Goal: Task Accomplishment & Management: Complete application form

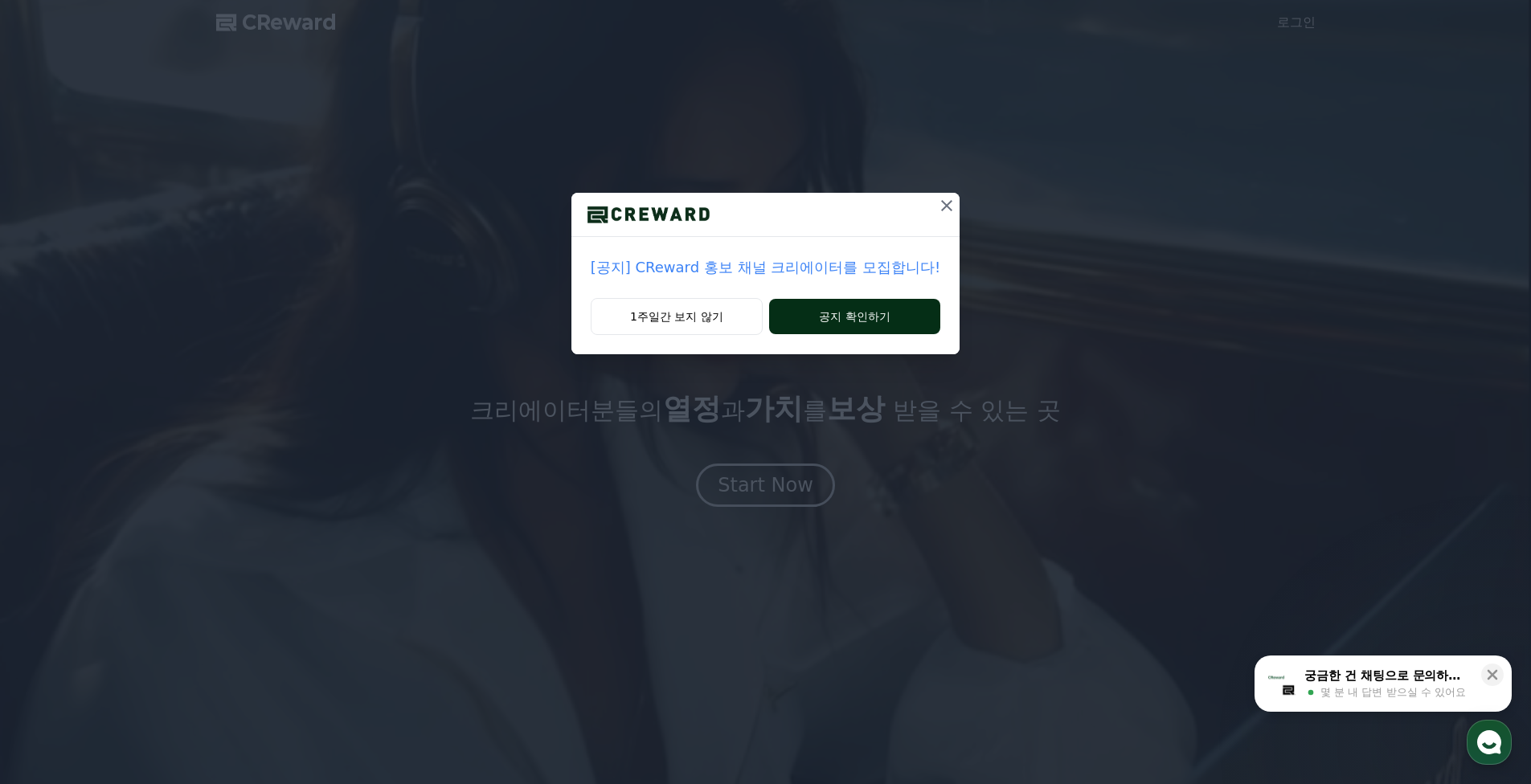
click at [842, 328] on button "공지 확인하기" at bounding box center [854, 316] width 172 height 36
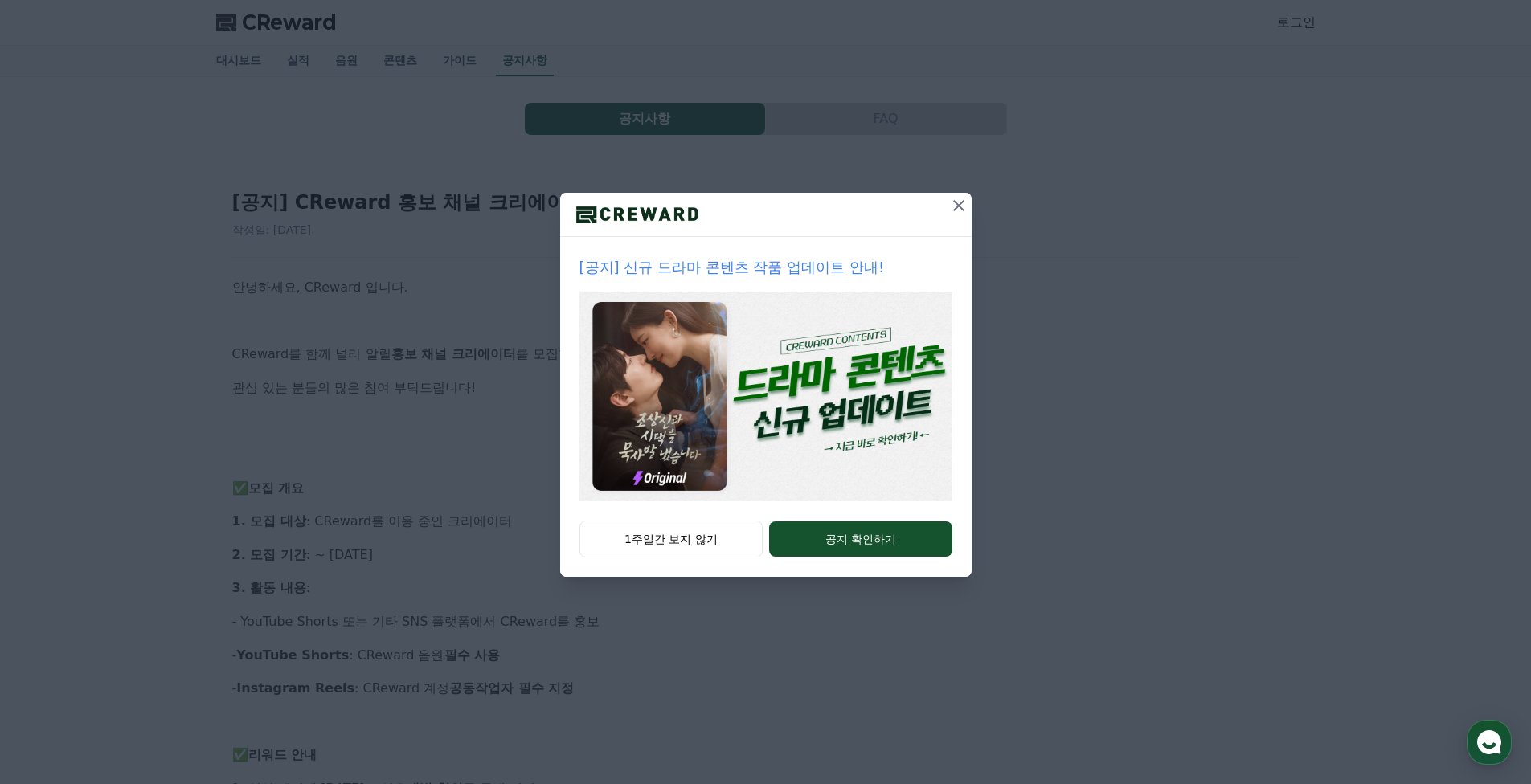
click at [963, 209] on icon at bounding box center [958, 205] width 19 height 19
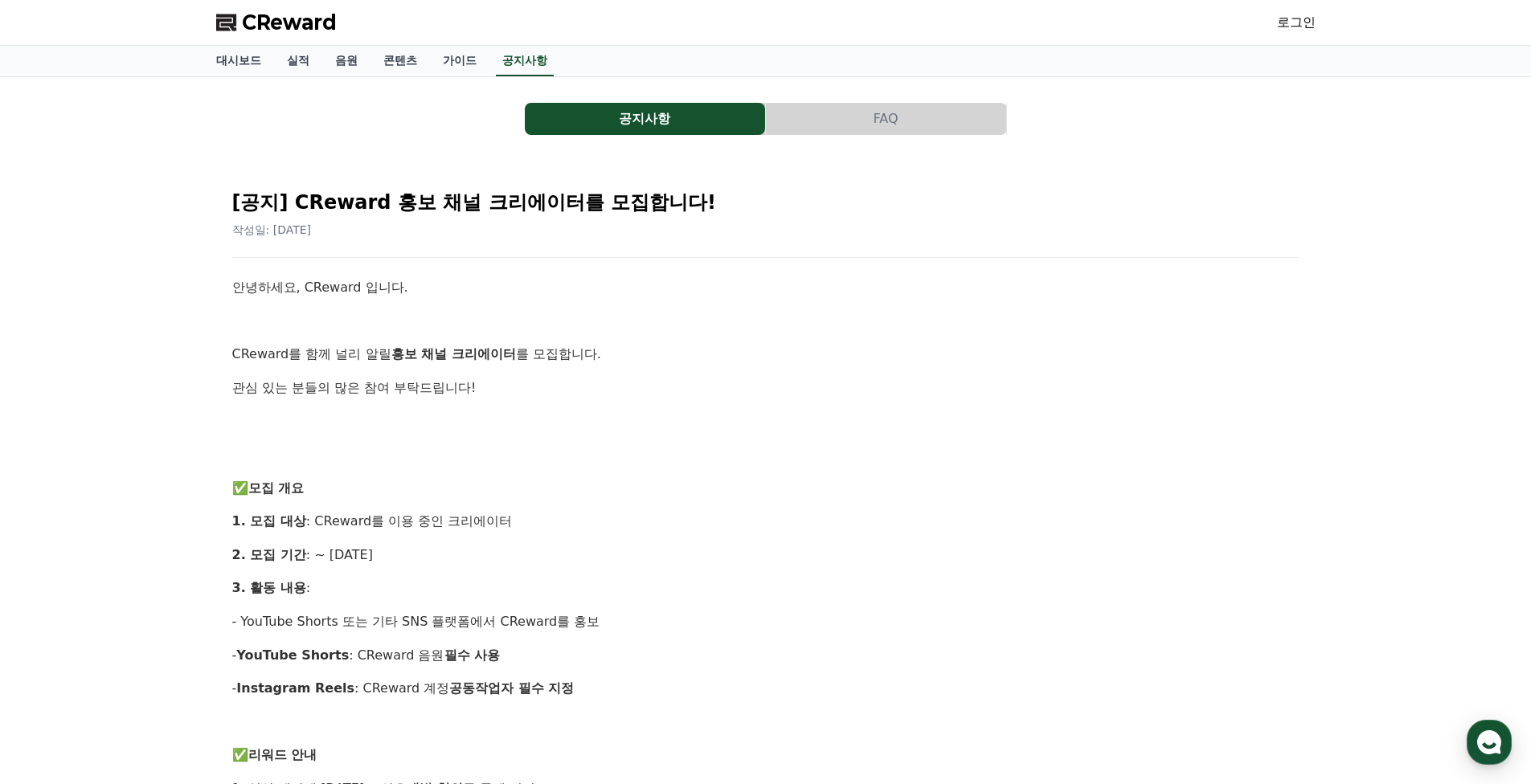
click at [260, 31] on span "CReward" at bounding box center [290, 23] width 95 height 26
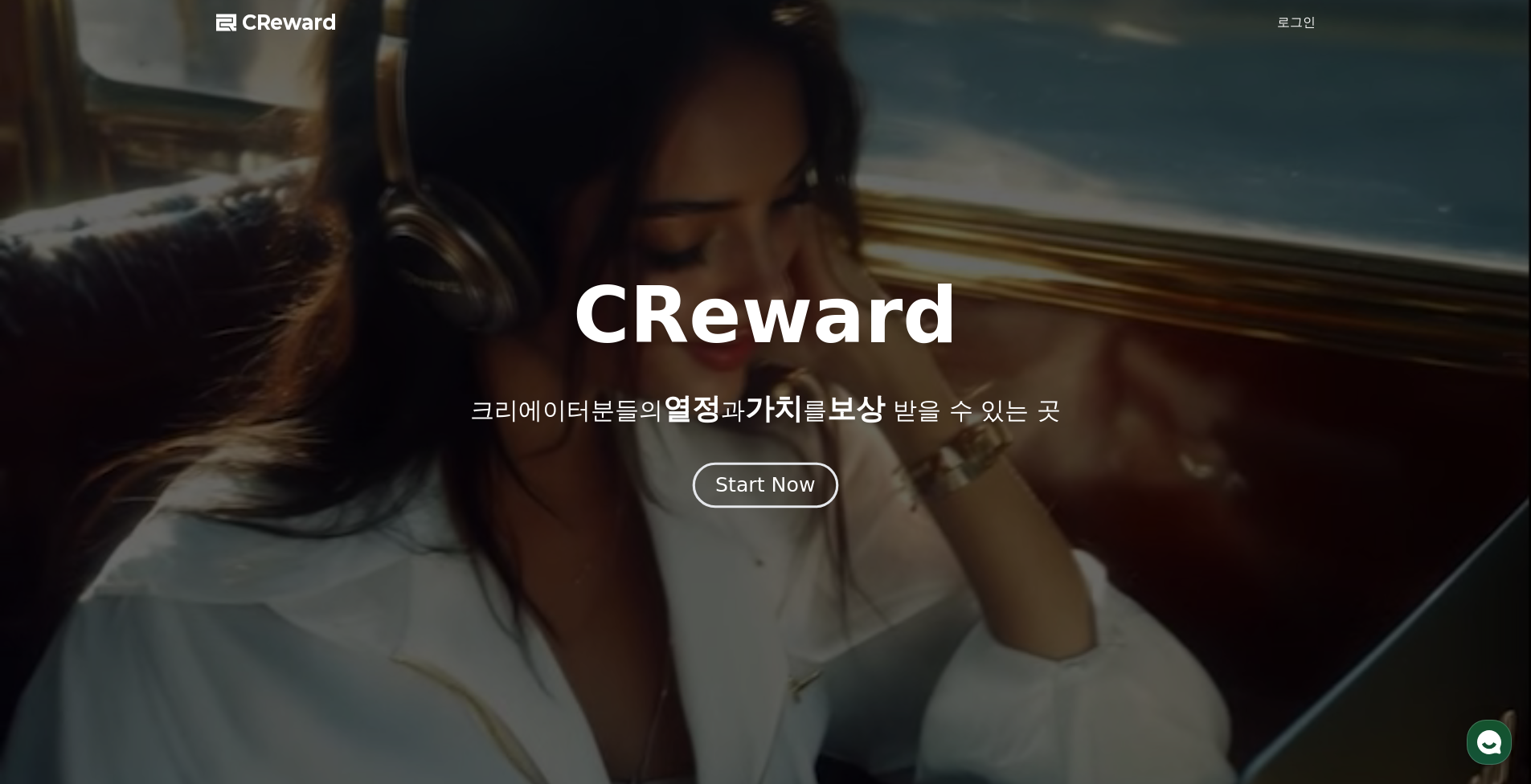
click at [763, 494] on div "Start Now" at bounding box center [765, 486] width 99 height 28
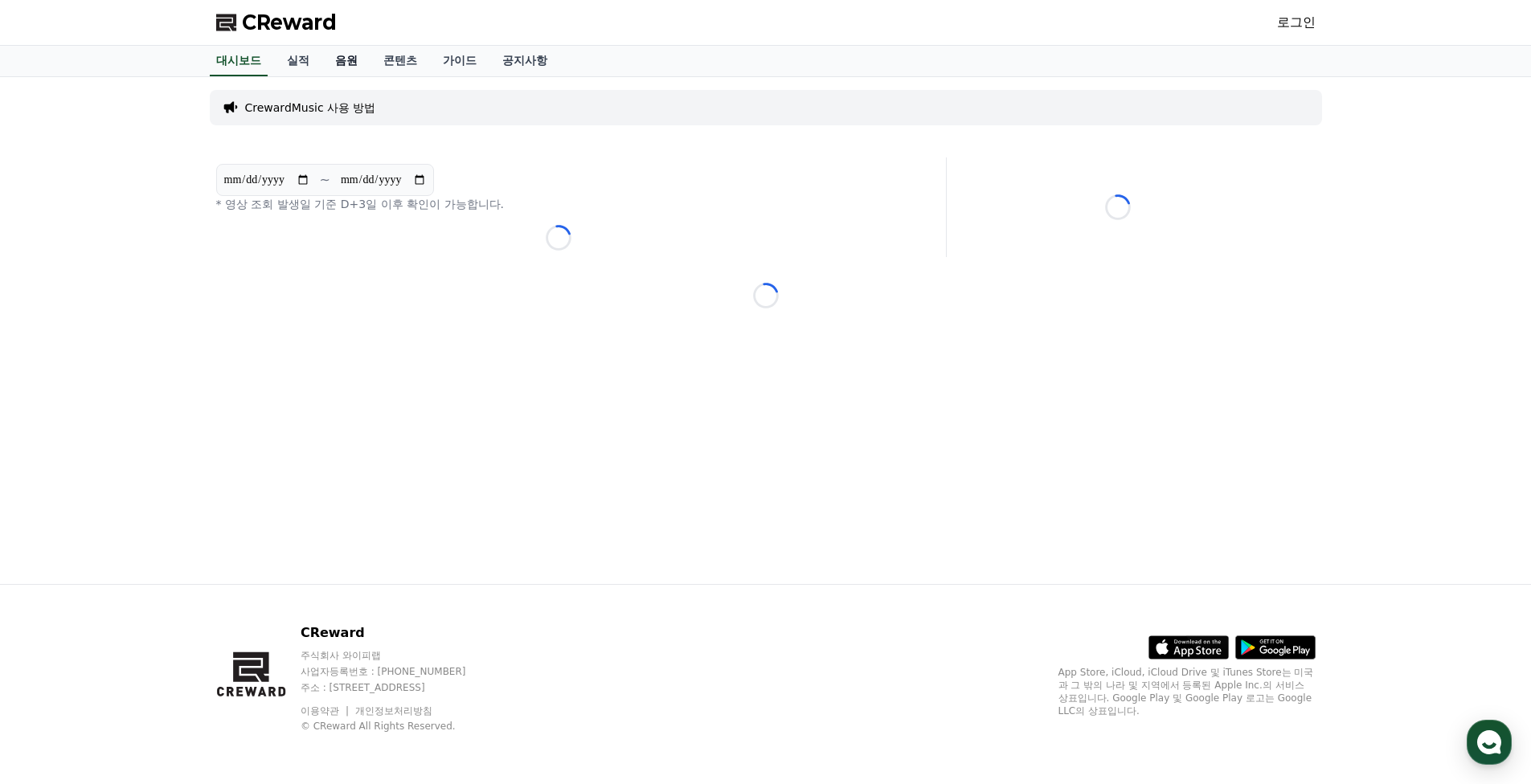
click at [332, 57] on link "음원" at bounding box center [346, 60] width 49 height 31
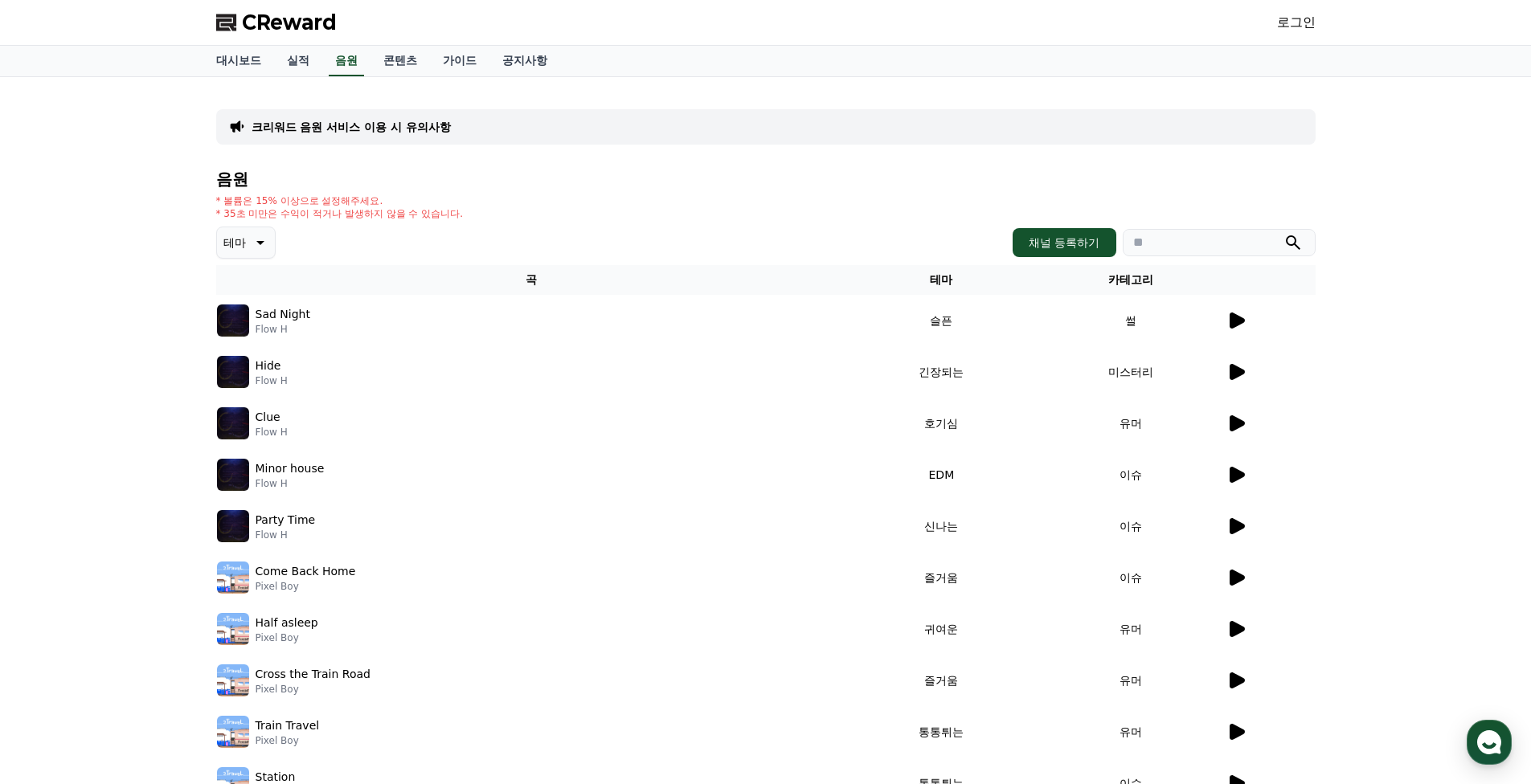
click at [1233, 324] on icon at bounding box center [1237, 320] width 15 height 16
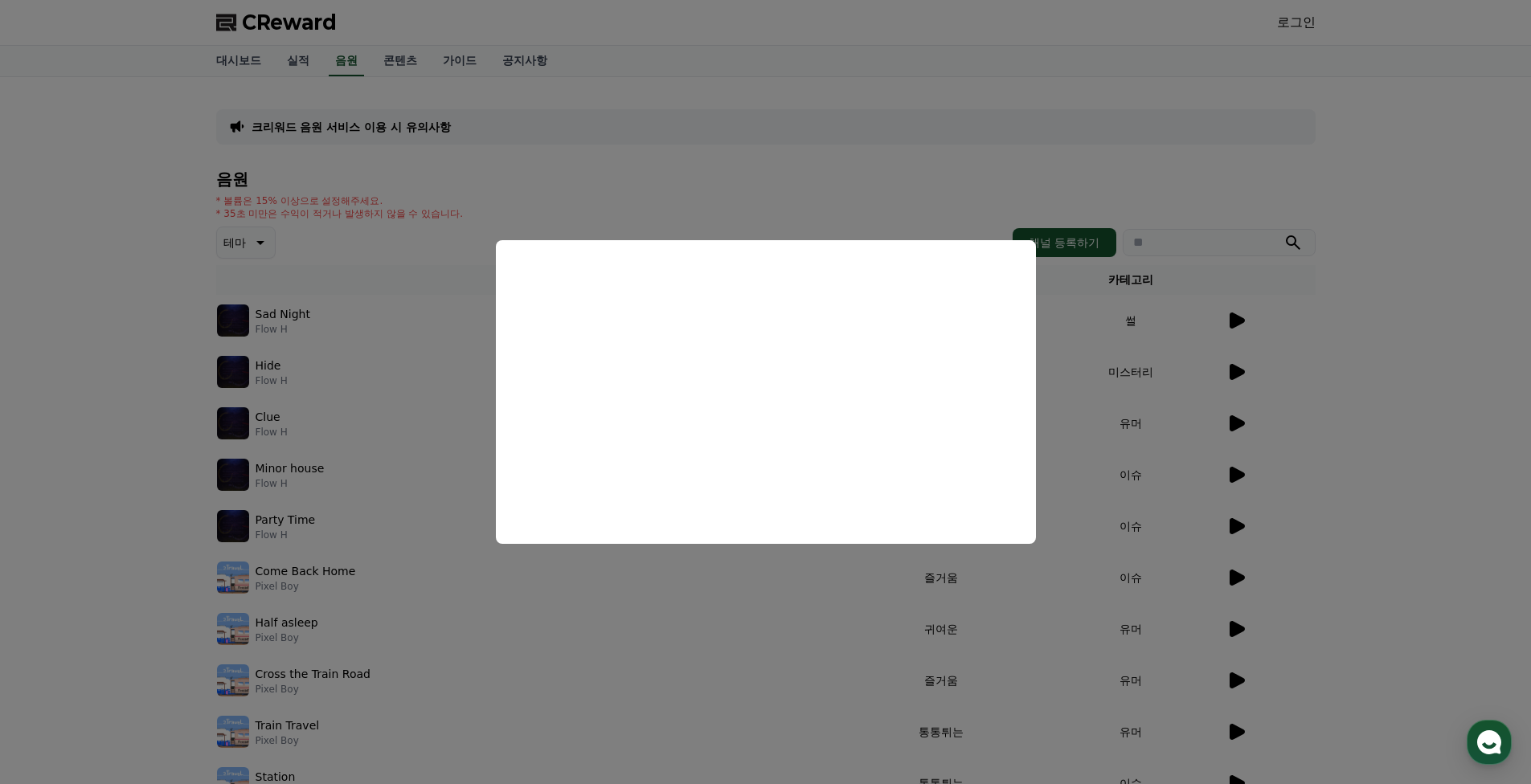
click at [128, 426] on button "close modal" at bounding box center [766, 392] width 1531 height 784
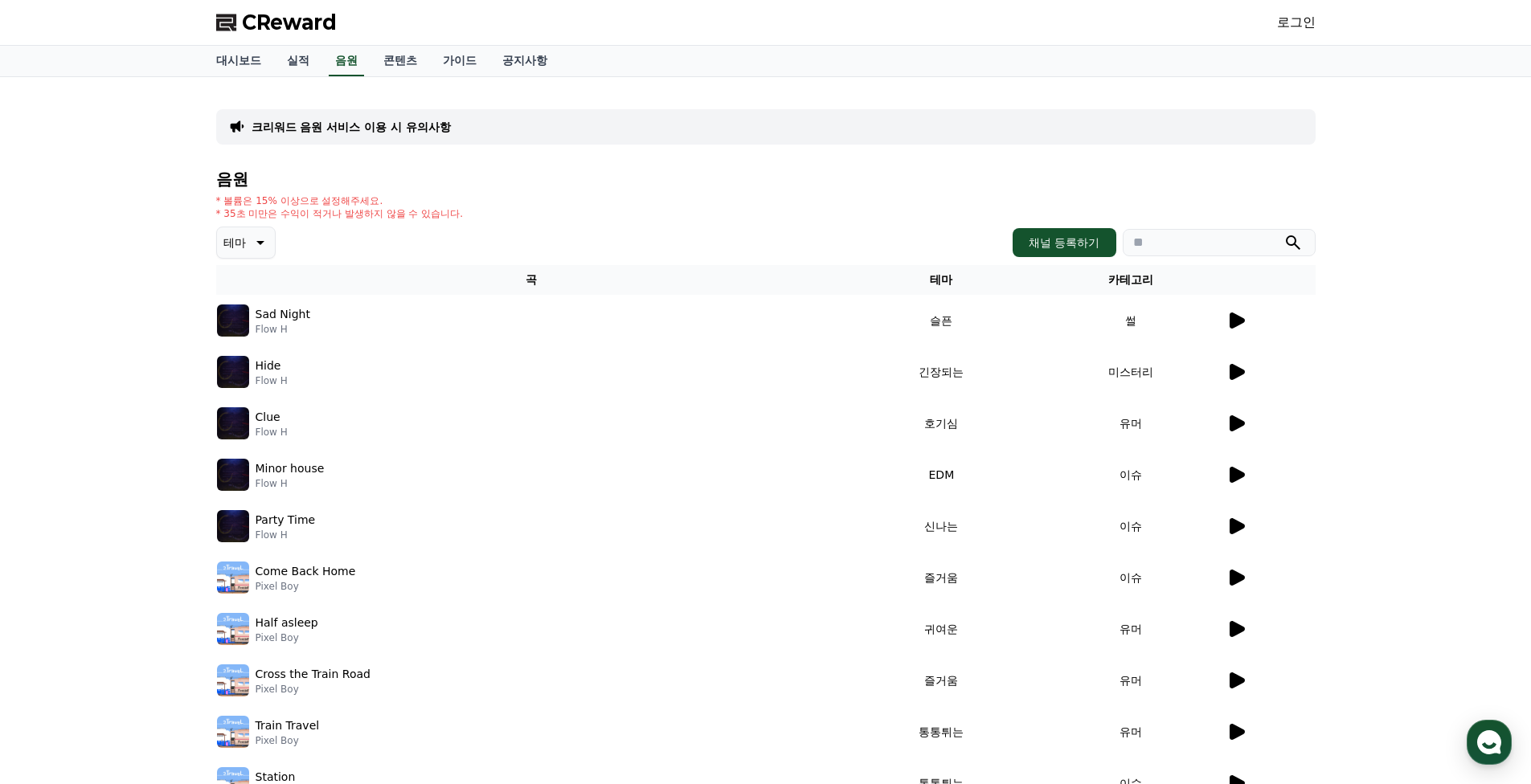
click at [1304, 22] on link "로그인" at bounding box center [1296, 22] width 39 height 19
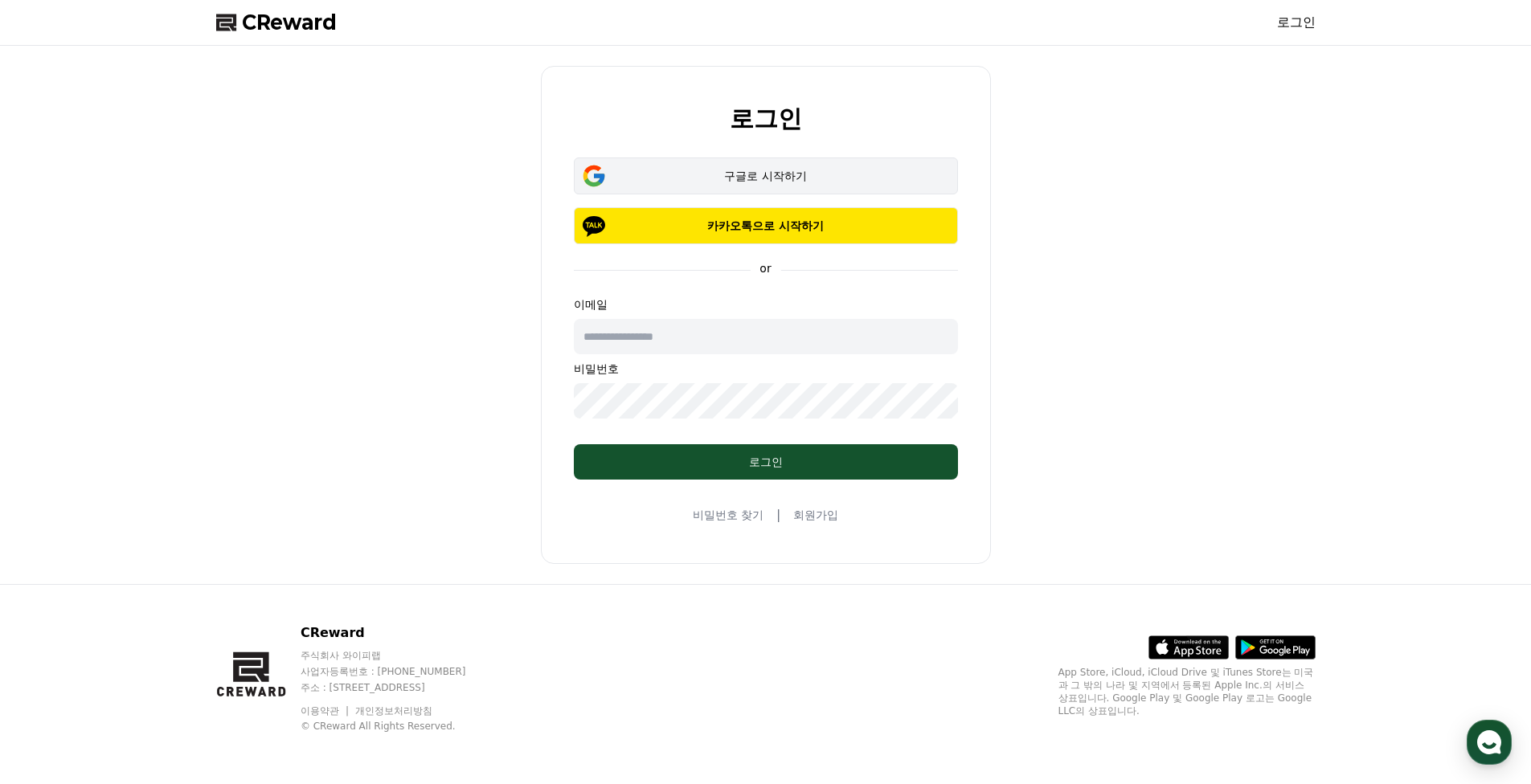
click at [908, 185] on button "구글로 시작하기" at bounding box center [766, 175] width 384 height 37
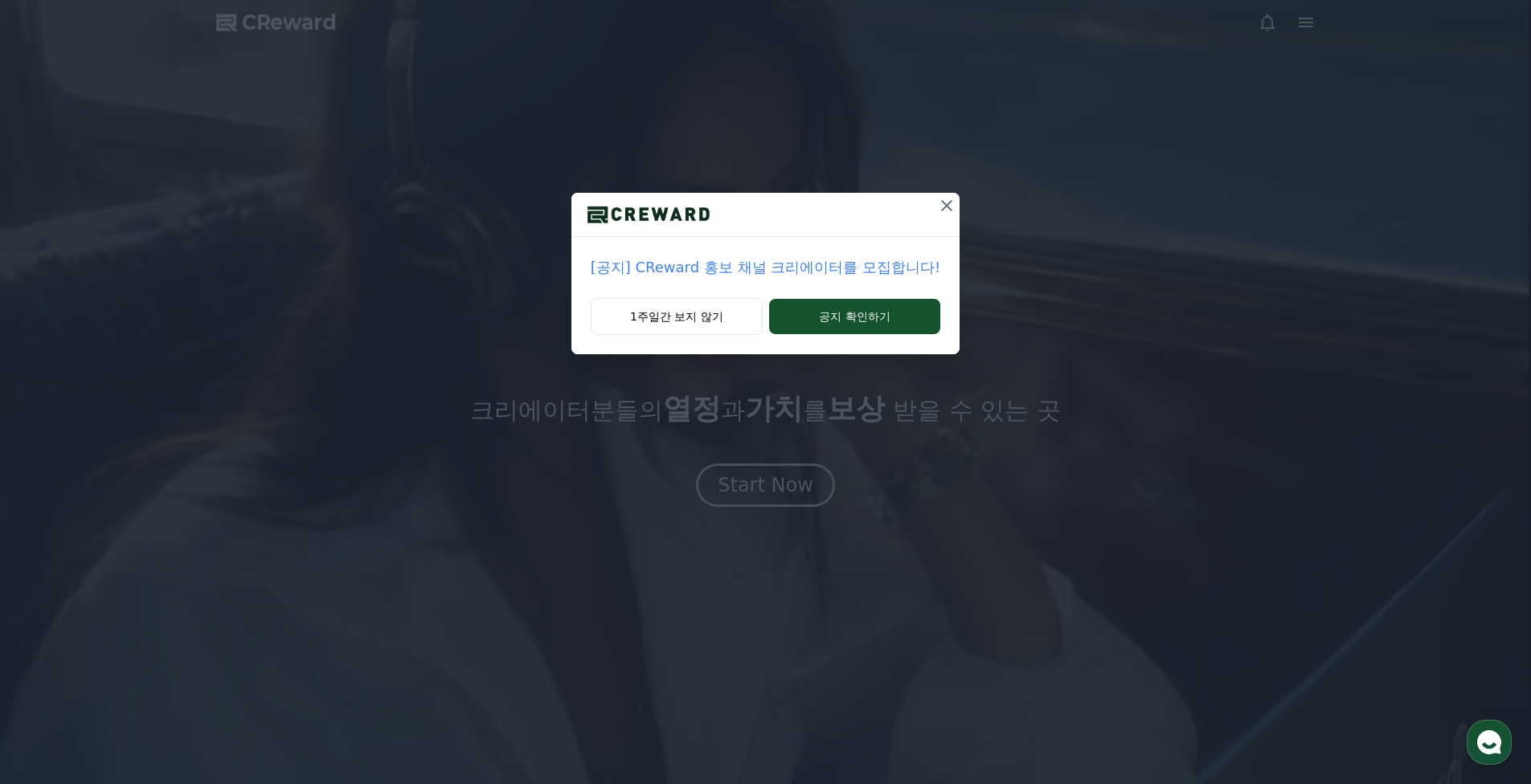
click at [949, 208] on icon at bounding box center [946, 205] width 19 height 19
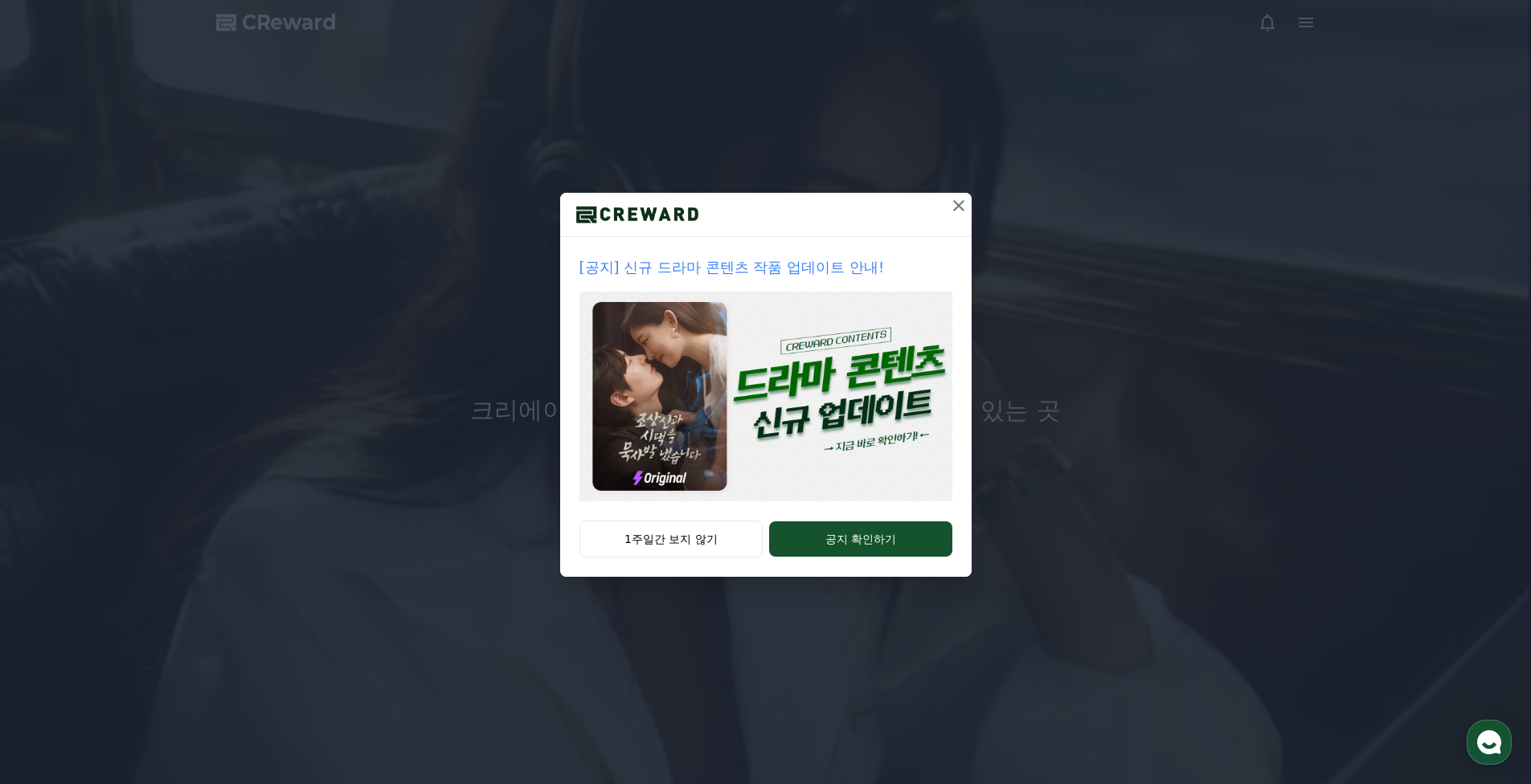
click at [955, 208] on icon at bounding box center [958, 205] width 19 height 19
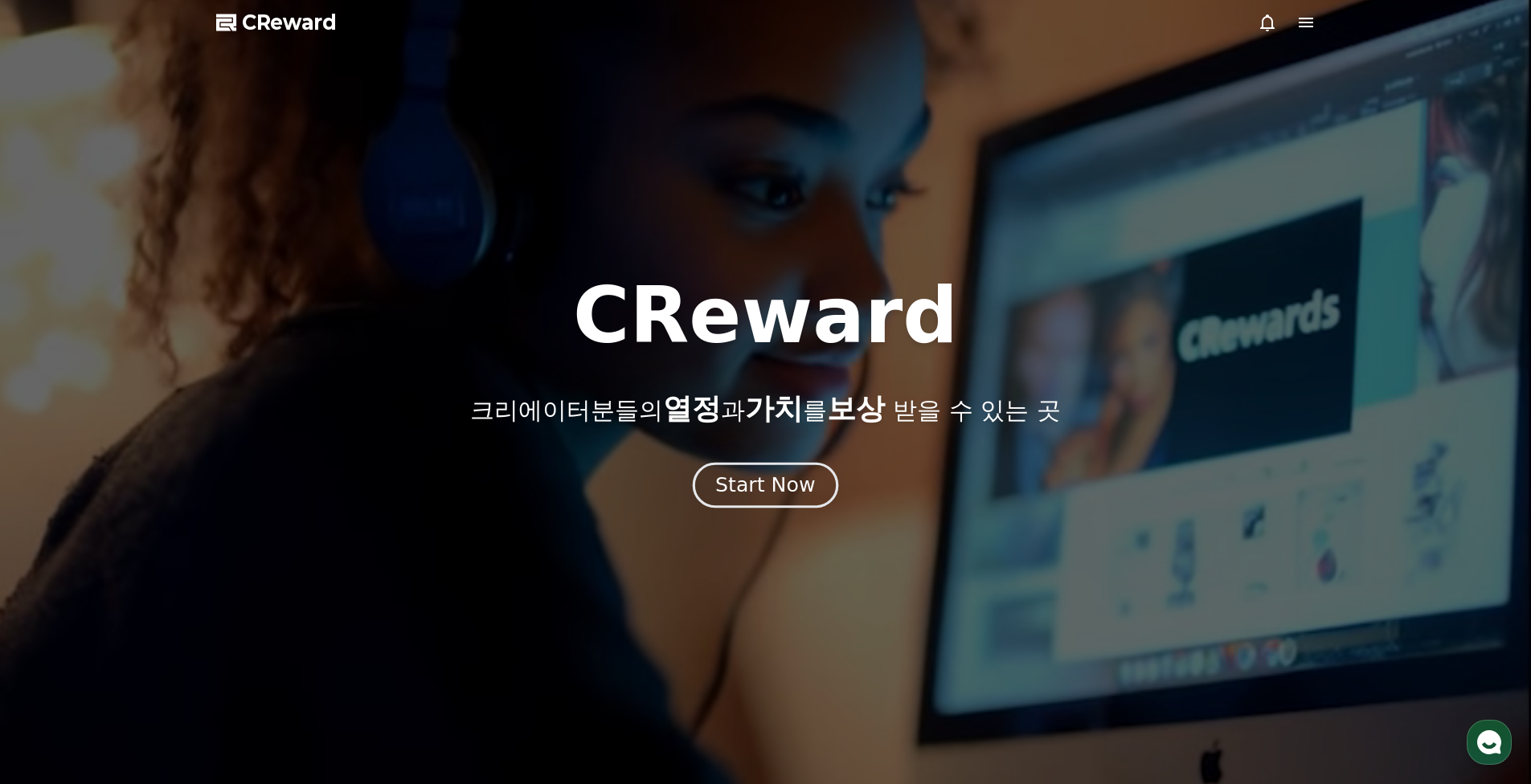
click at [752, 485] on div "Start Now" at bounding box center [765, 486] width 99 height 28
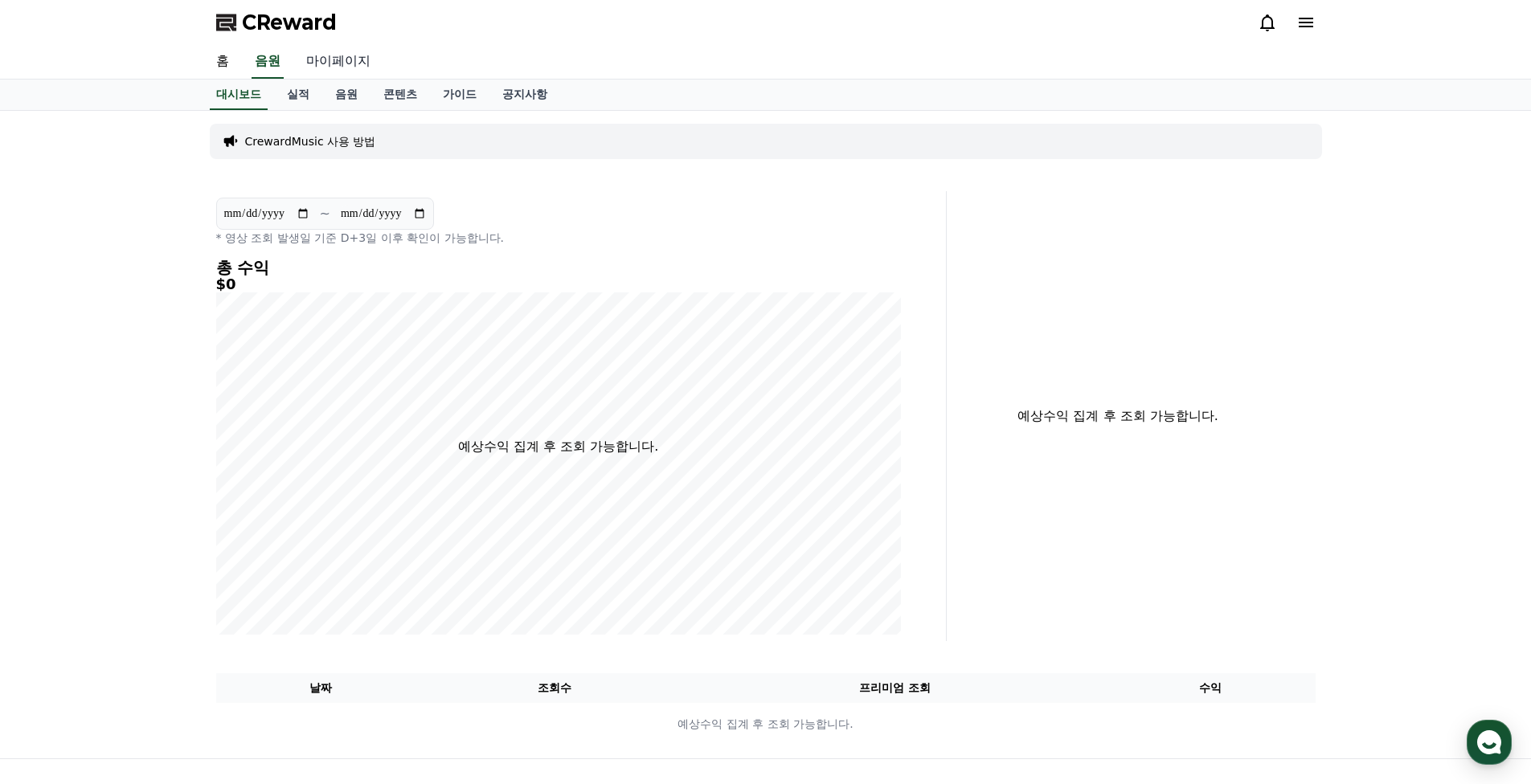
click at [342, 63] on link "마이페이지" at bounding box center [338, 61] width 90 height 34
select select "**********"
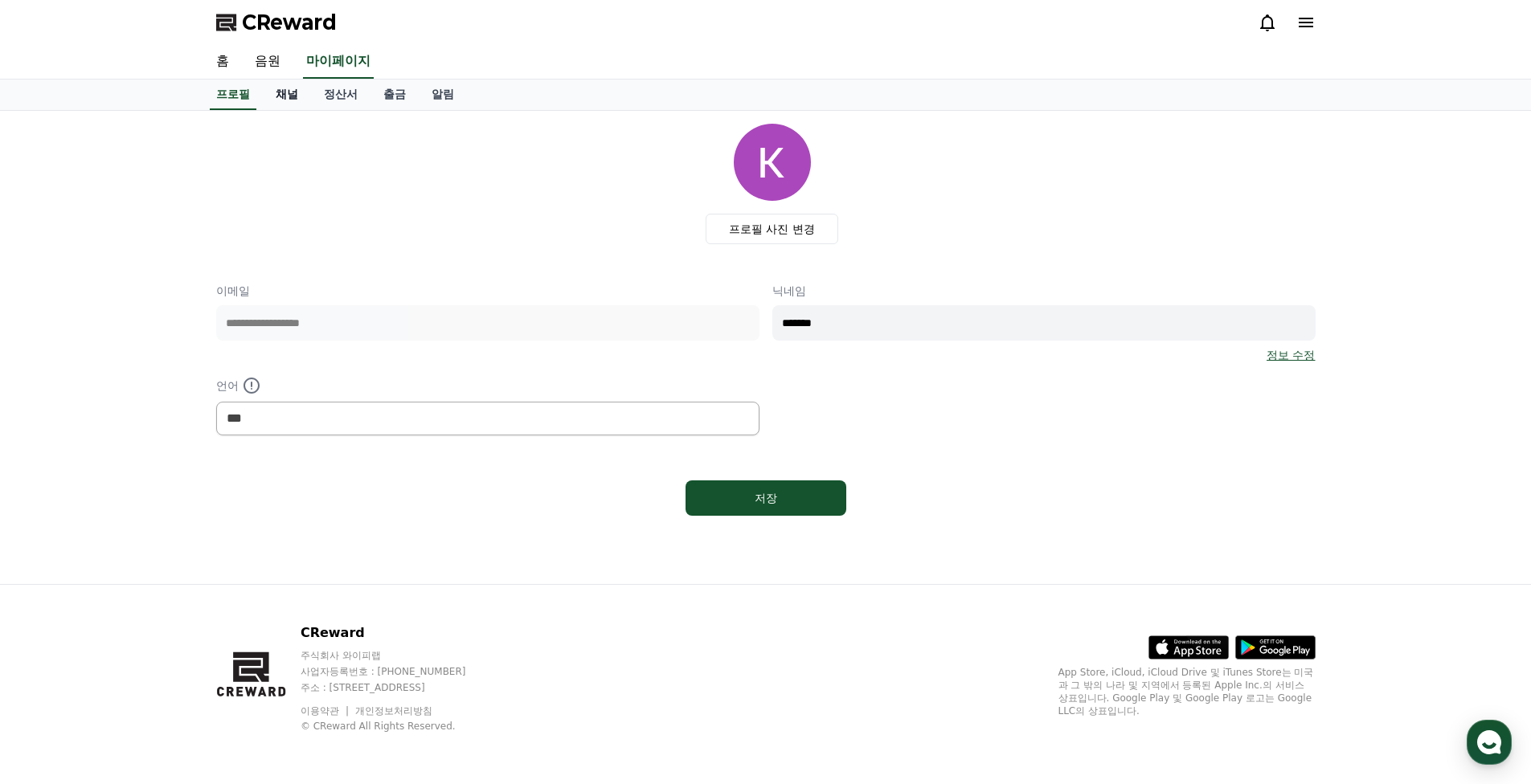
click at [294, 99] on link "채널" at bounding box center [287, 94] width 49 height 31
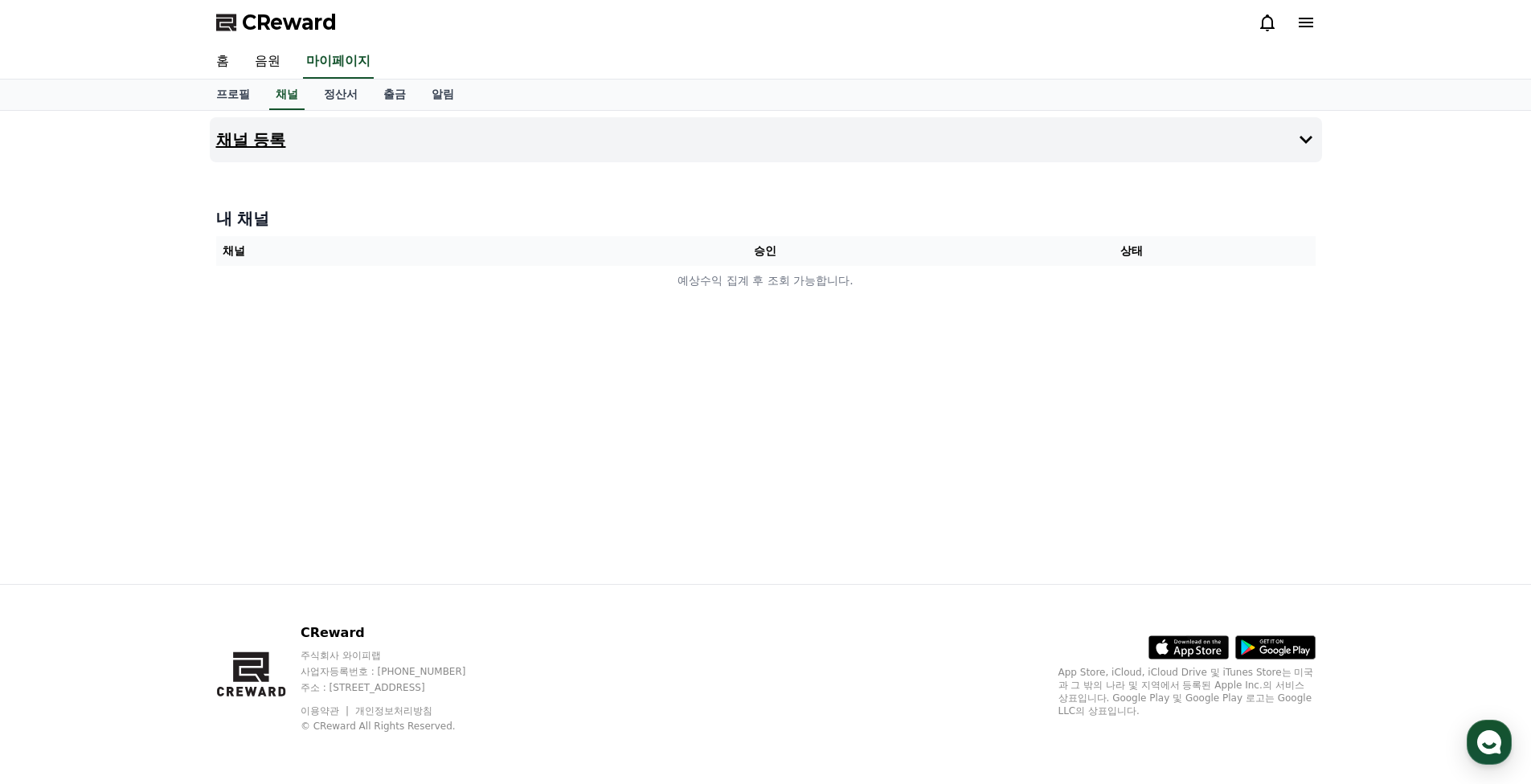
click at [1007, 147] on button "채널 등록" at bounding box center [765, 139] width 1112 height 45
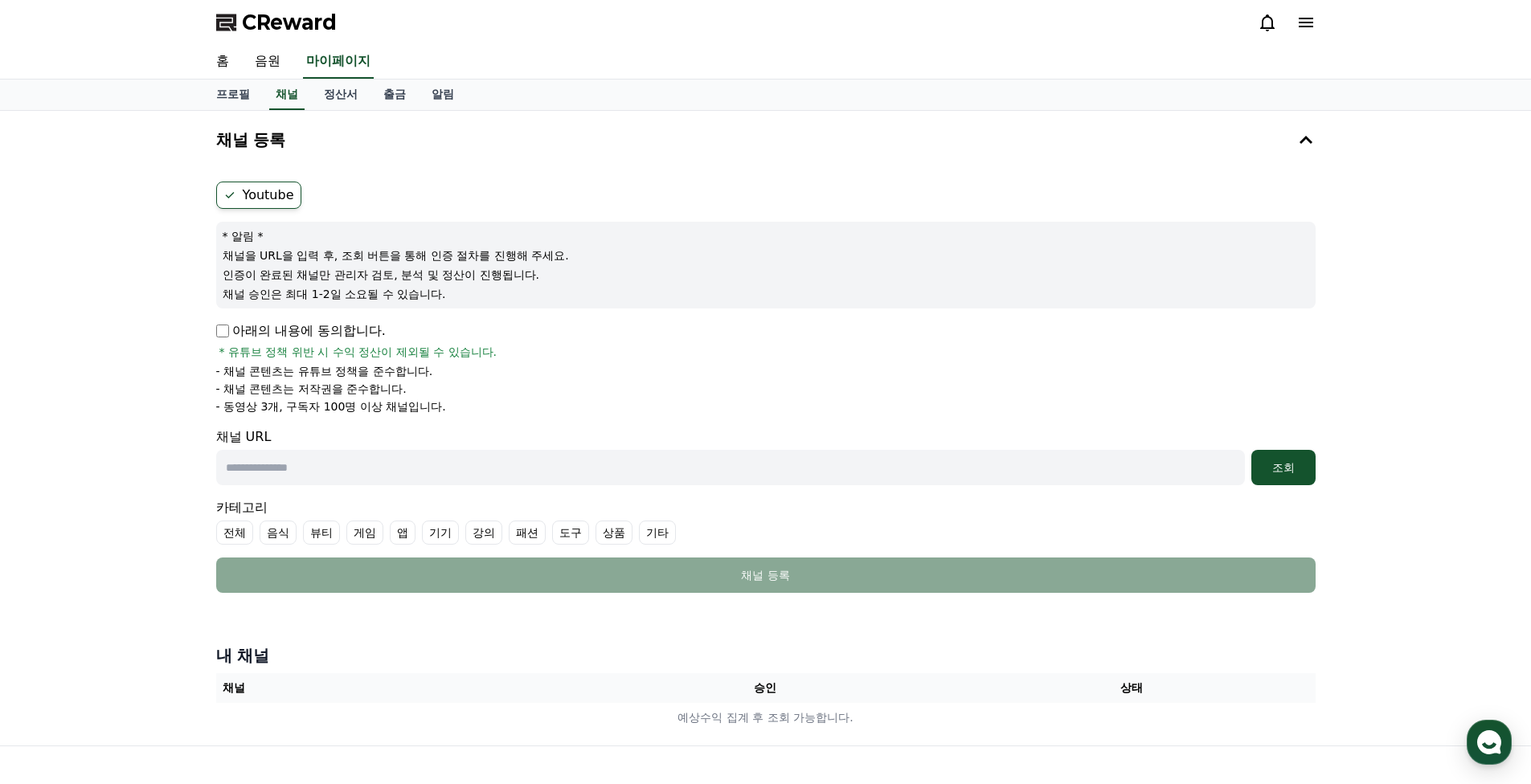
click at [256, 196] on label "Youtube" at bounding box center [259, 195] width 85 height 28
click at [349, 257] on p "채널을 URL을 입력 후, 조회 버튼을 통해 인증 절차를 진행해 주세요." at bounding box center [766, 256] width 1087 height 16
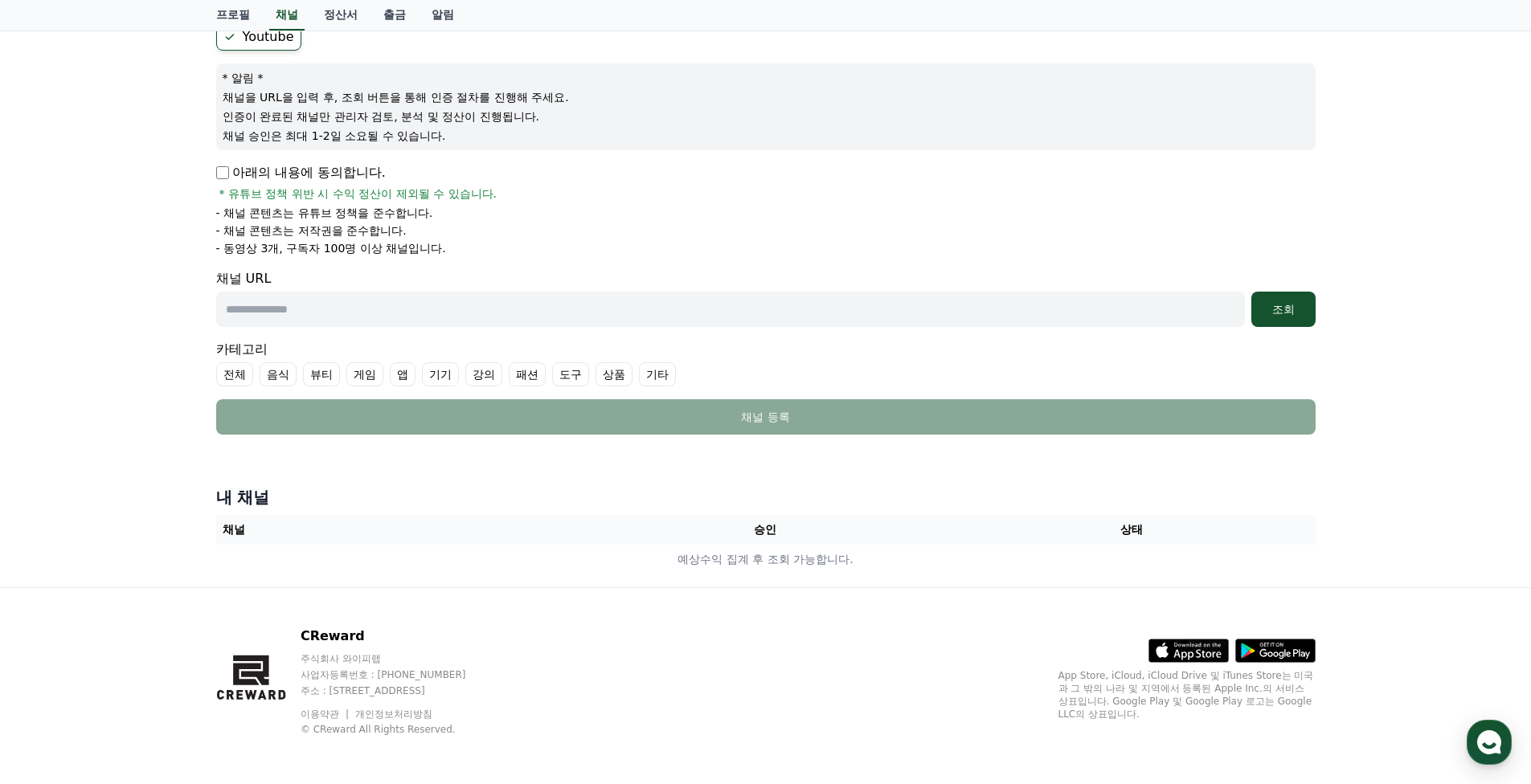
scroll to position [161, 0]
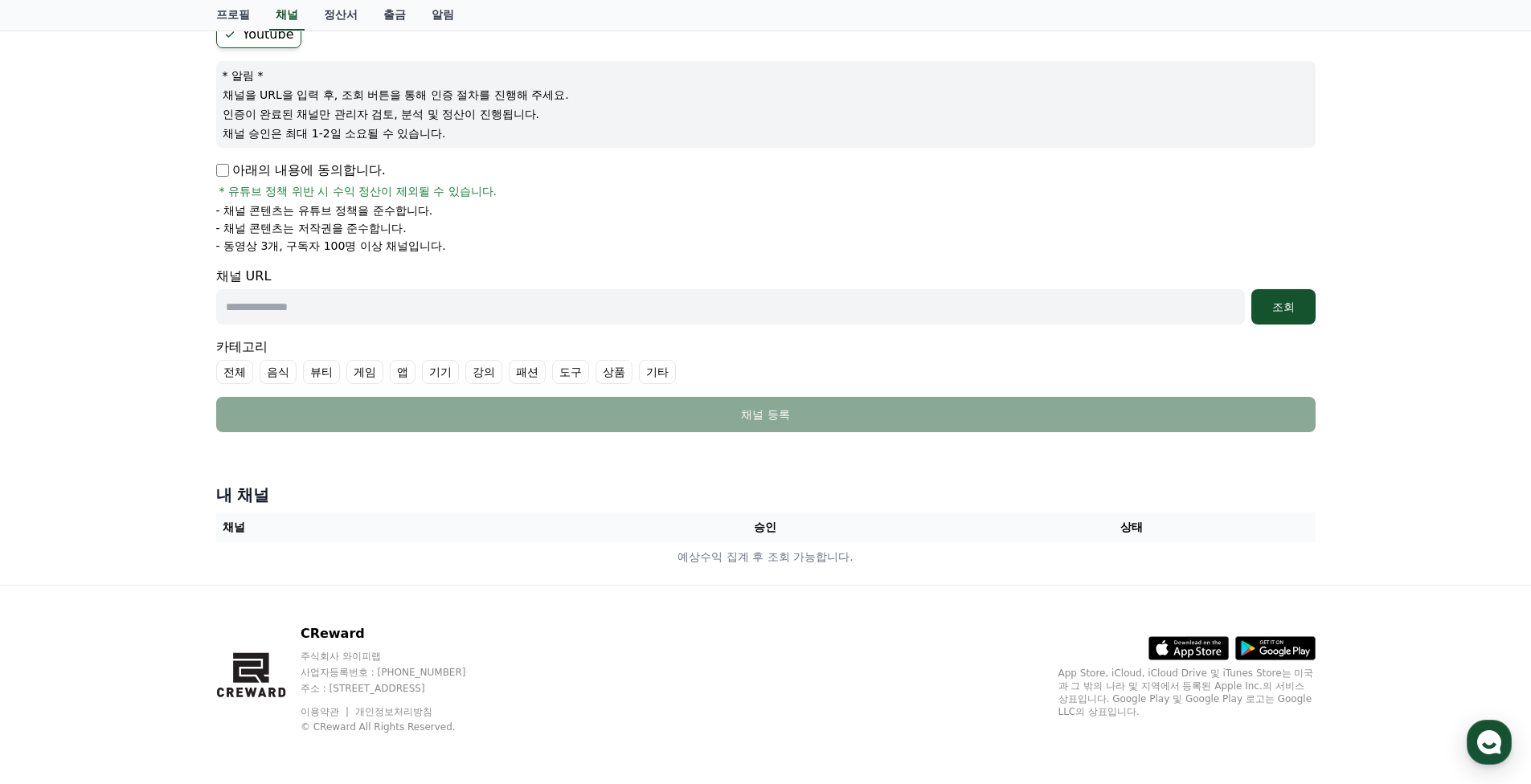
drag, startPoint x: 300, startPoint y: 198, endPoint x: 488, endPoint y: 231, distance: 190.9
click at [487, 231] on div "아래의 내용에 동의합니다. * 유튜브 정책 위반 시 수익 정산이 제외될 수 있습니다. - 채널 콘텐츠는 유튜브 정책을 준수합니다. - 채널 콘…" at bounding box center [766, 207] width 1100 height 93
click at [613, 243] on li "- 동영상 3개, 구독자 100명 이상 채널입니다." at bounding box center [766, 246] width 1100 height 16
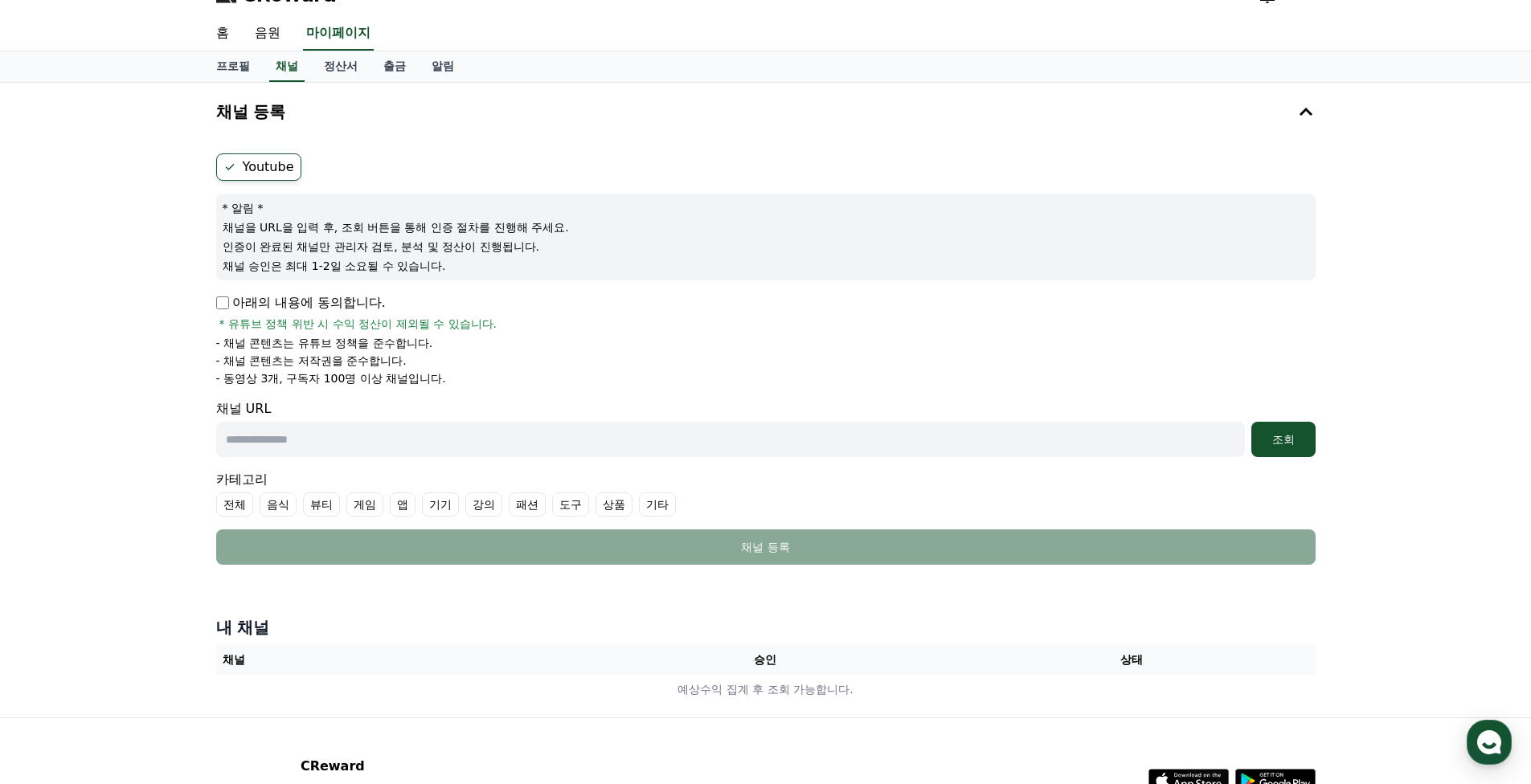
scroll to position [0, 0]
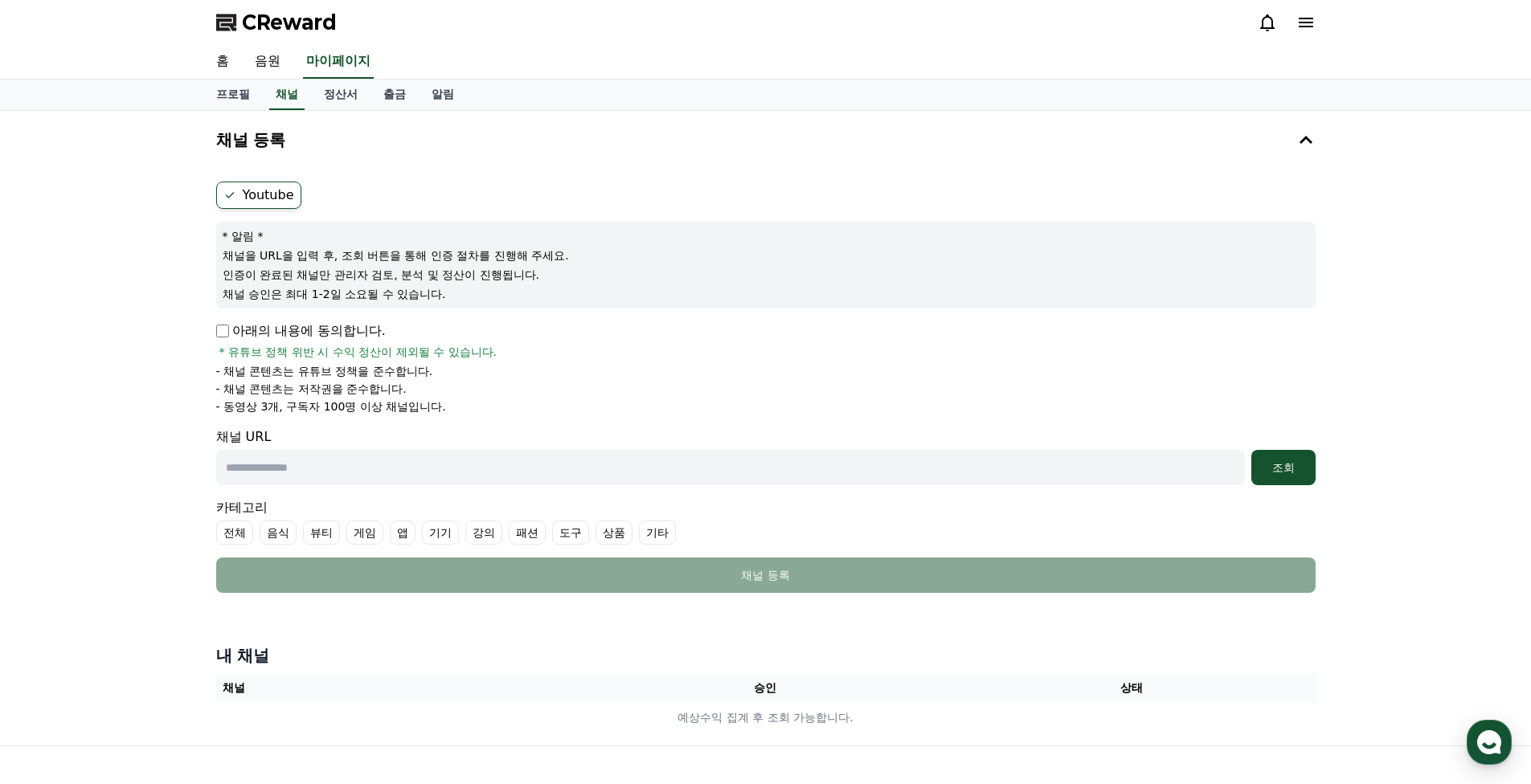
click at [291, 19] on span "CReward" at bounding box center [290, 23] width 95 height 26
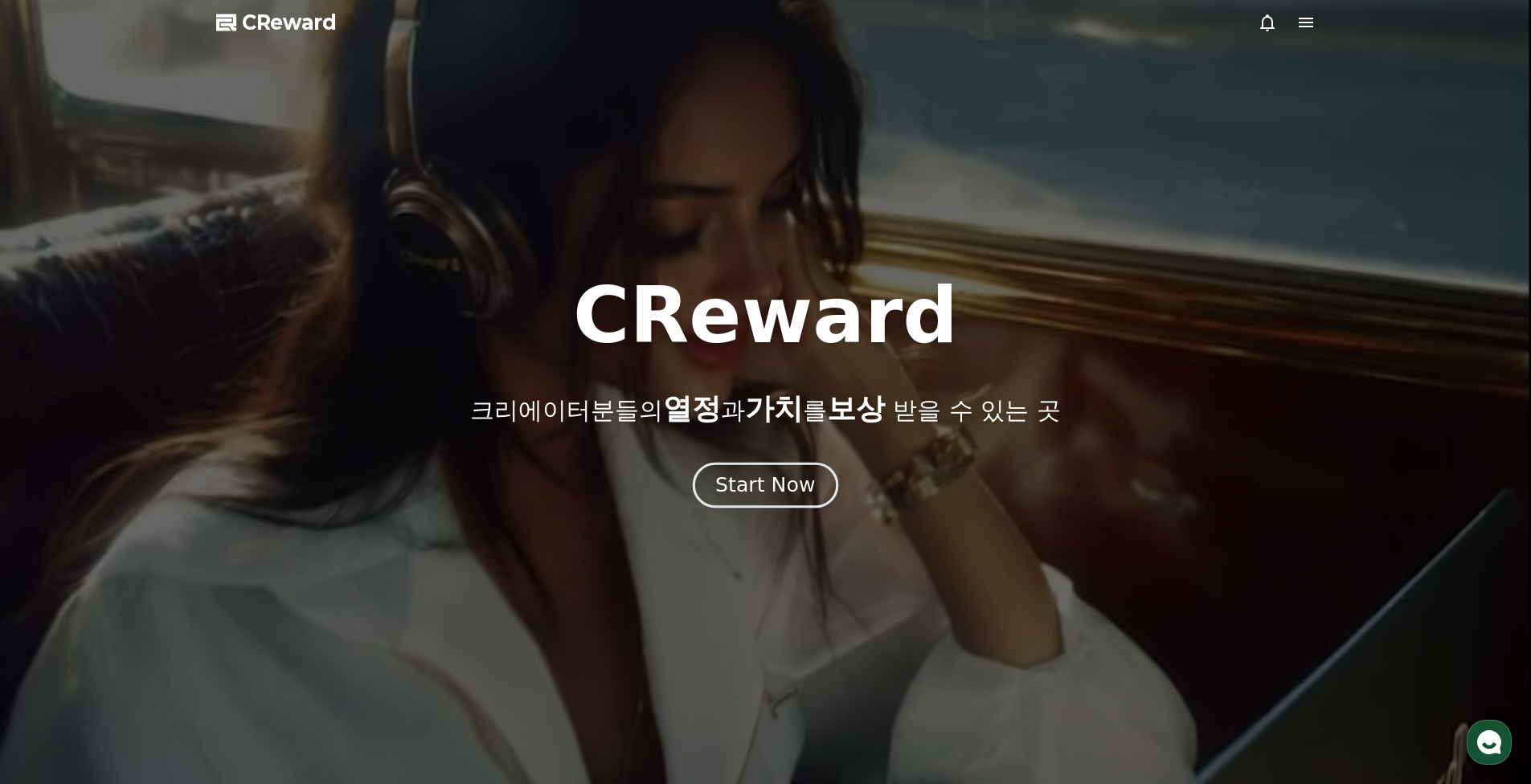
click at [741, 485] on div "Start Now" at bounding box center [765, 486] width 99 height 28
